Goal: Transaction & Acquisition: Download file/media

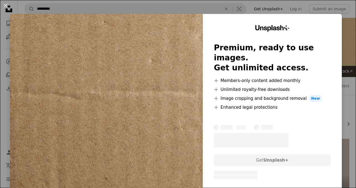
scroll to position [80, 0]
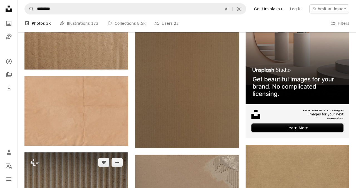
scroll to position [147, 0]
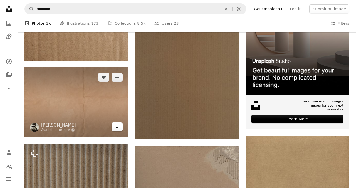
click at [119, 128] on icon "Arrow pointing down" at bounding box center [117, 126] width 4 height 7
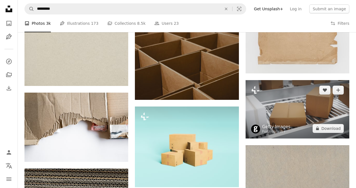
scroll to position [584, 0]
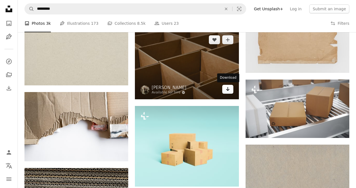
click at [230, 90] on icon "Arrow pointing down" at bounding box center [227, 89] width 4 height 7
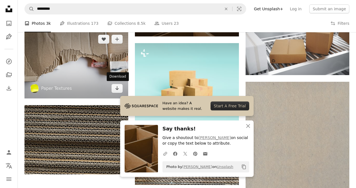
scroll to position [645, 0]
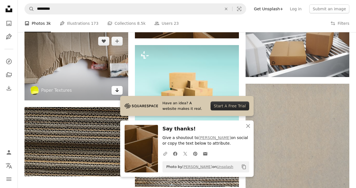
click at [117, 89] on icon "Download" at bounding box center [117, 90] width 4 height 4
